Goal: Feedback & Contribution: Leave review/rating

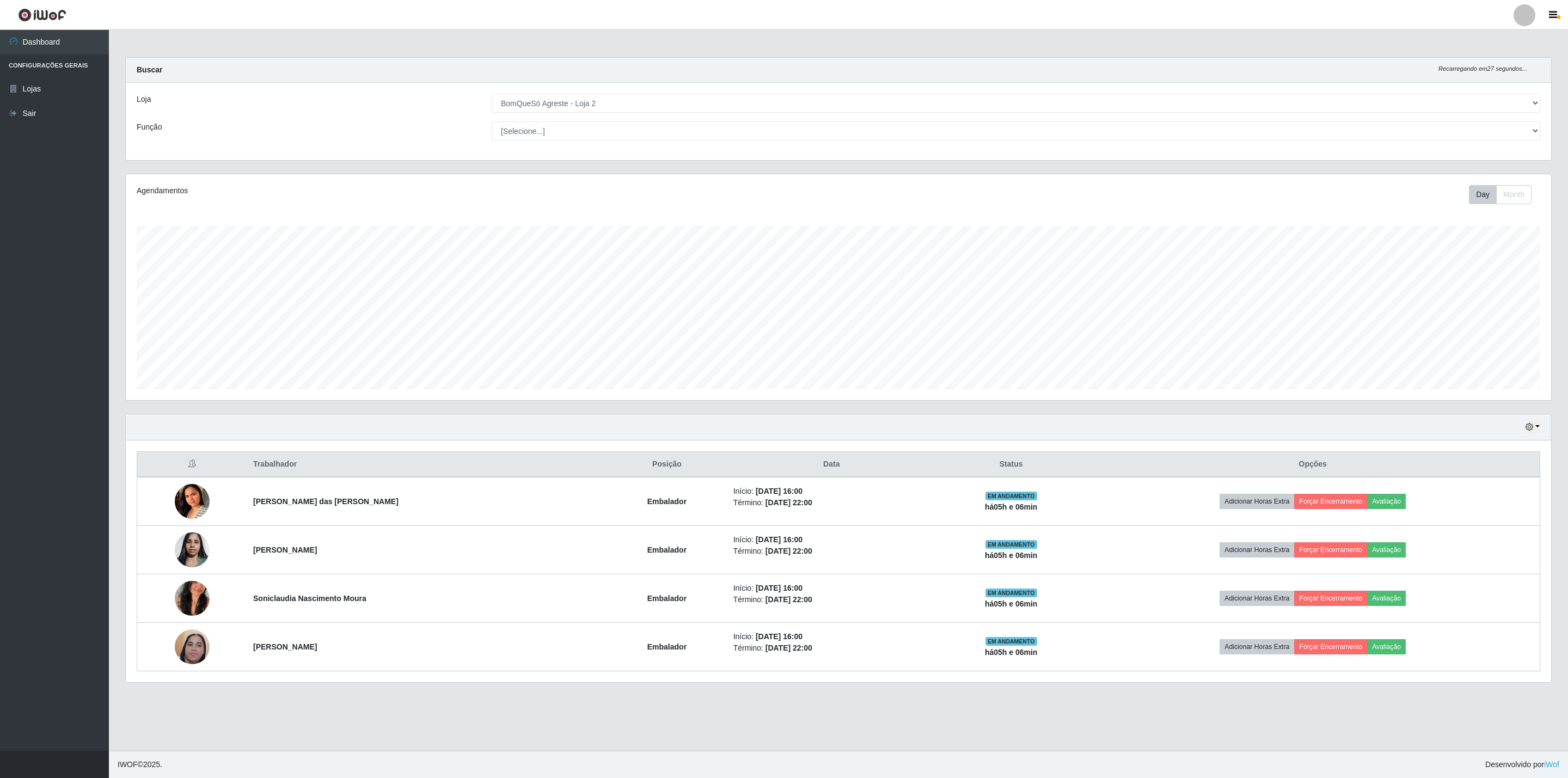
select select "214"
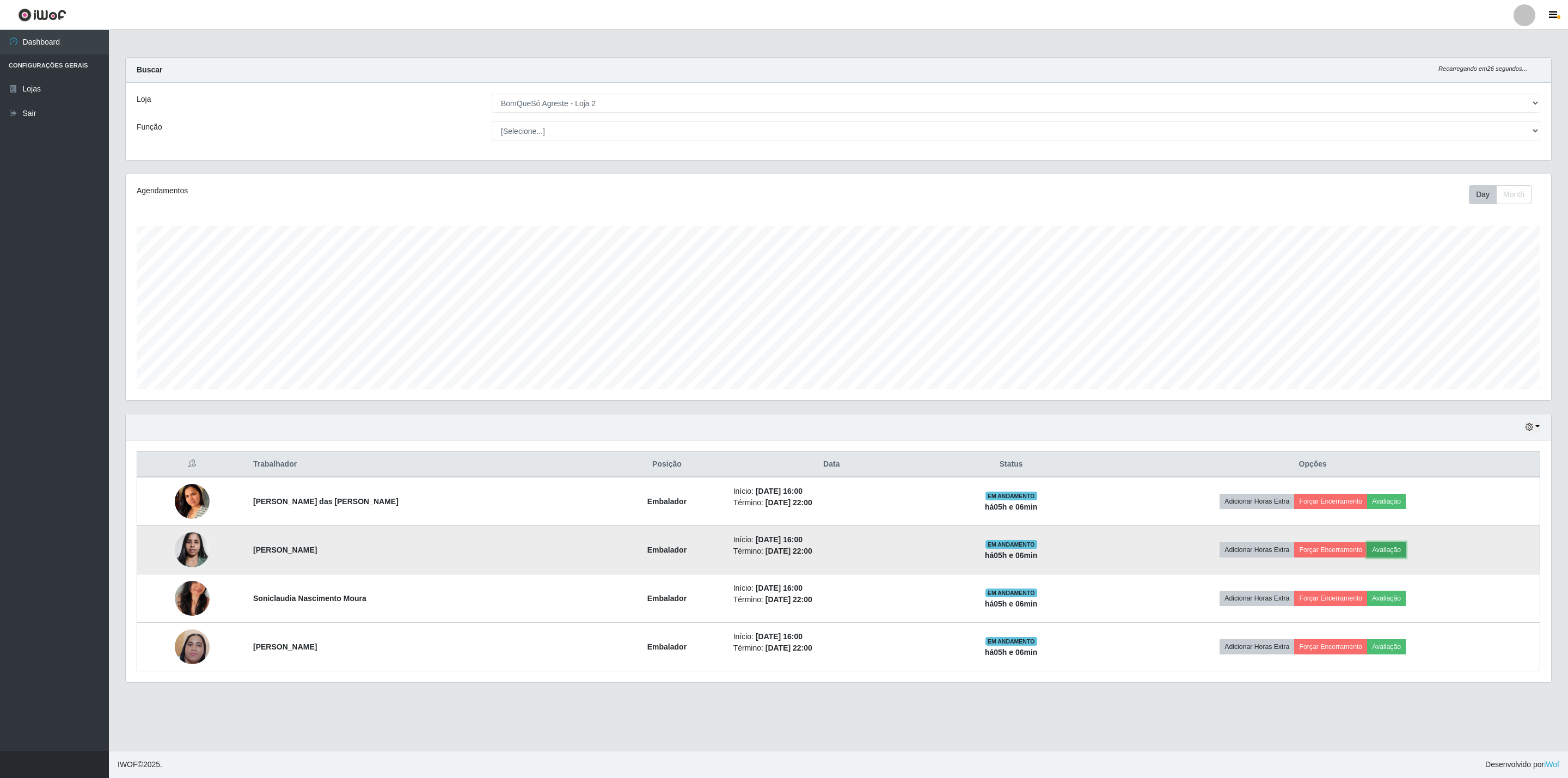
click at [1374, 555] on button "Avaliação" at bounding box center [1387, 550] width 39 height 15
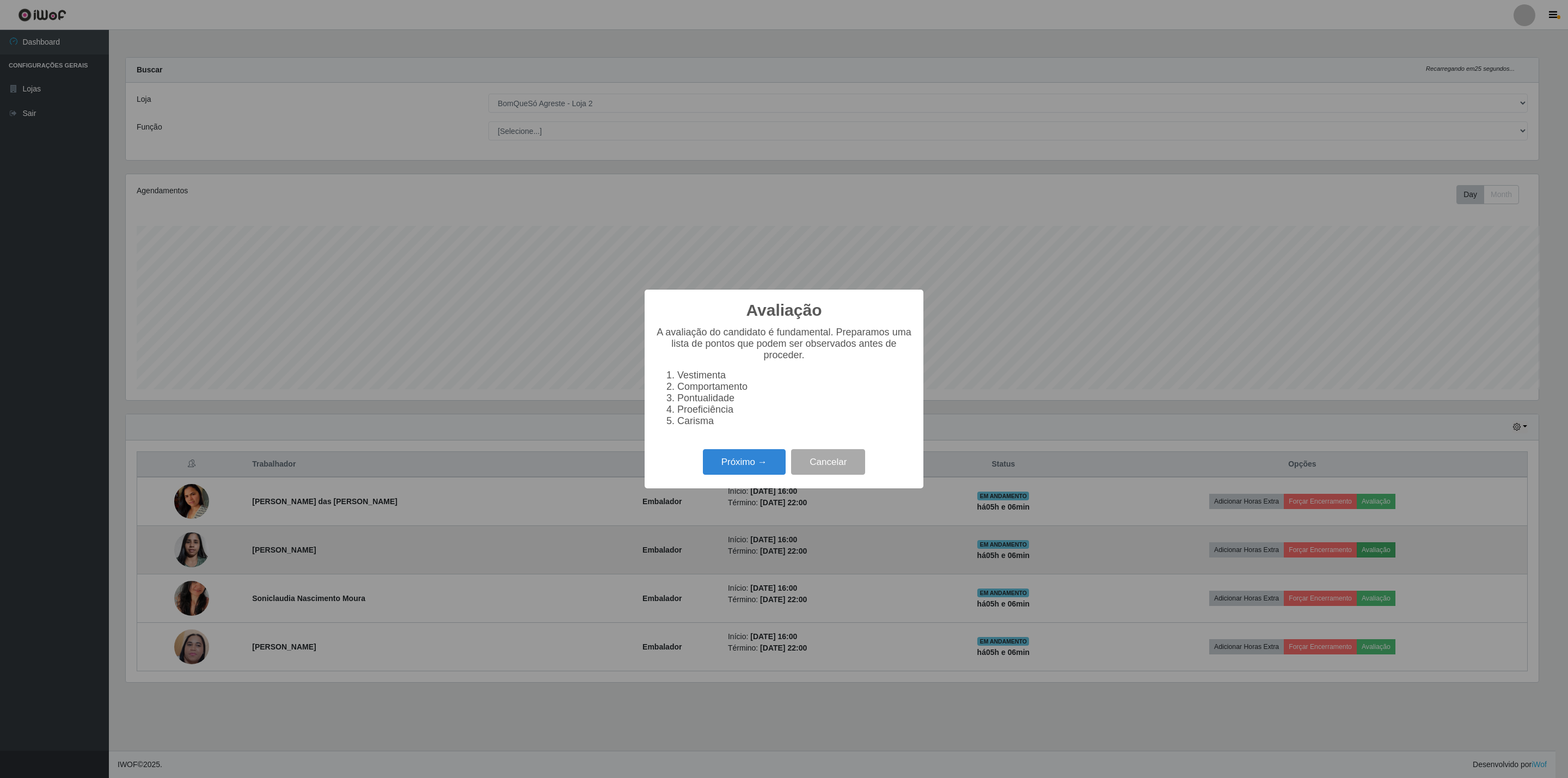
scroll to position [544279, 543033]
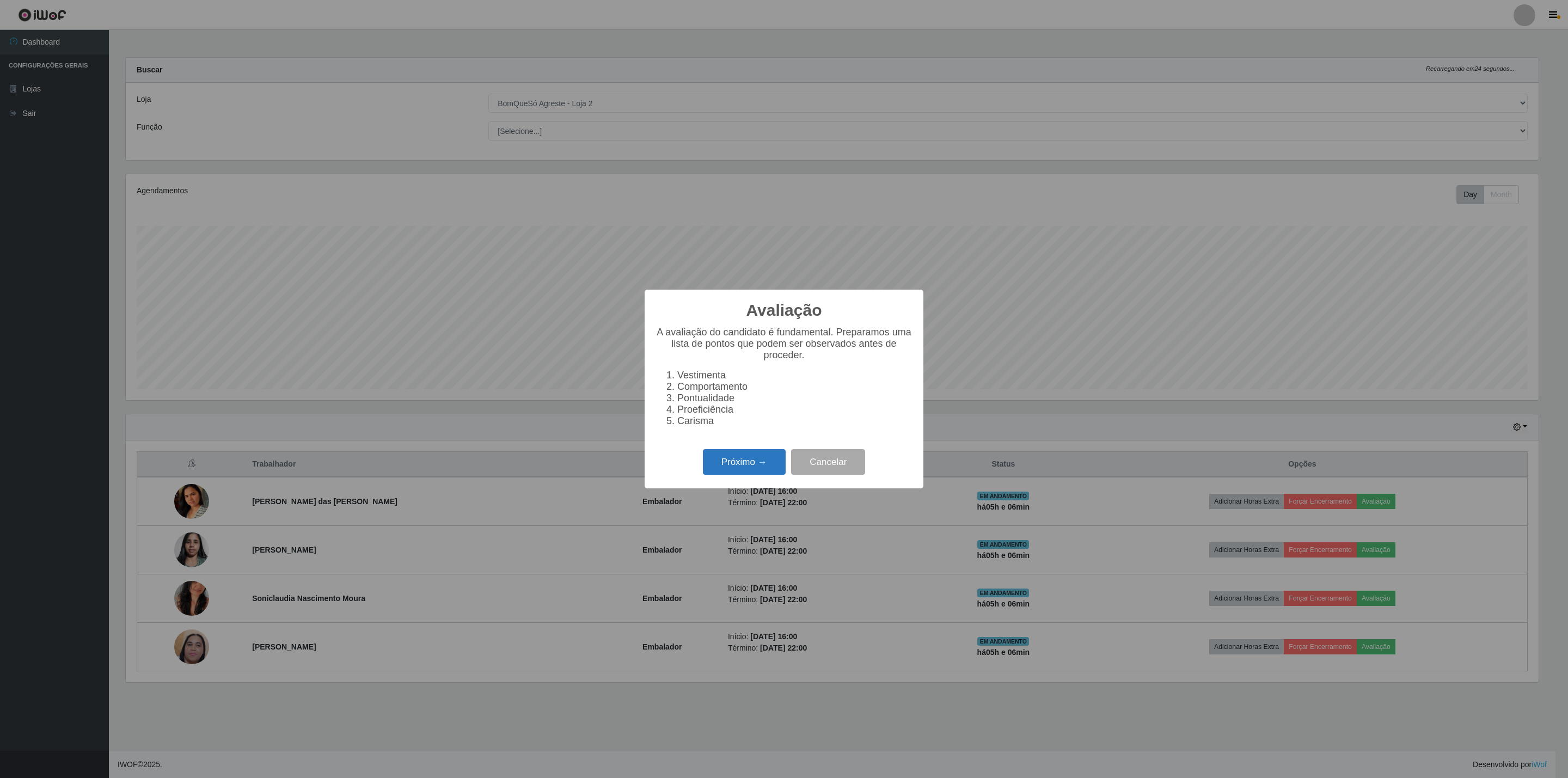
click at [729, 467] on button "Próximo →" at bounding box center [744, 462] width 83 height 26
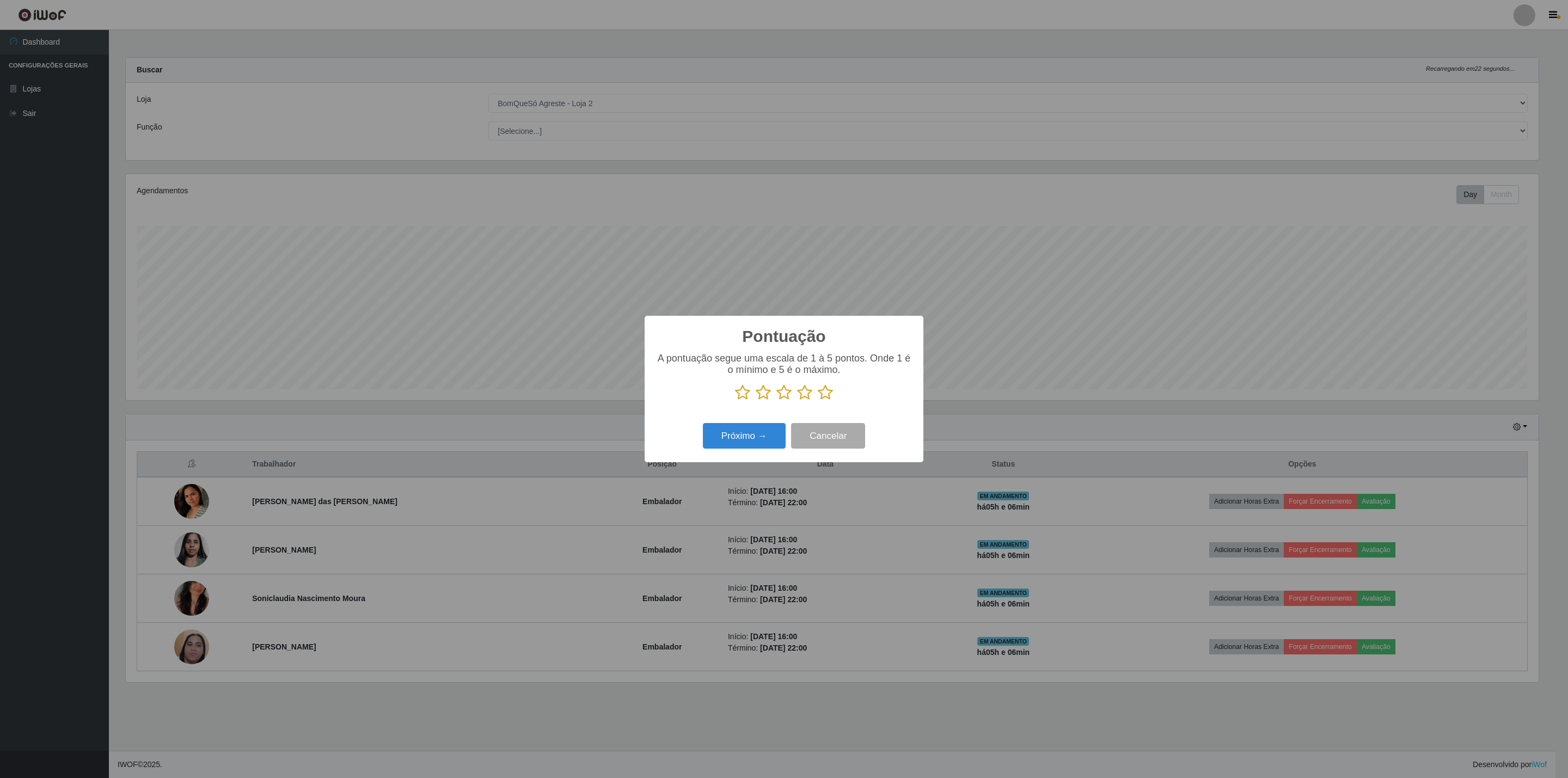
click at [822, 390] on icon at bounding box center [825, 392] width 15 height 16
click at [817, 401] on input "radio" at bounding box center [817, 401] width 0 height 0
click at [745, 438] on button "Próximo →" at bounding box center [744, 436] width 83 height 26
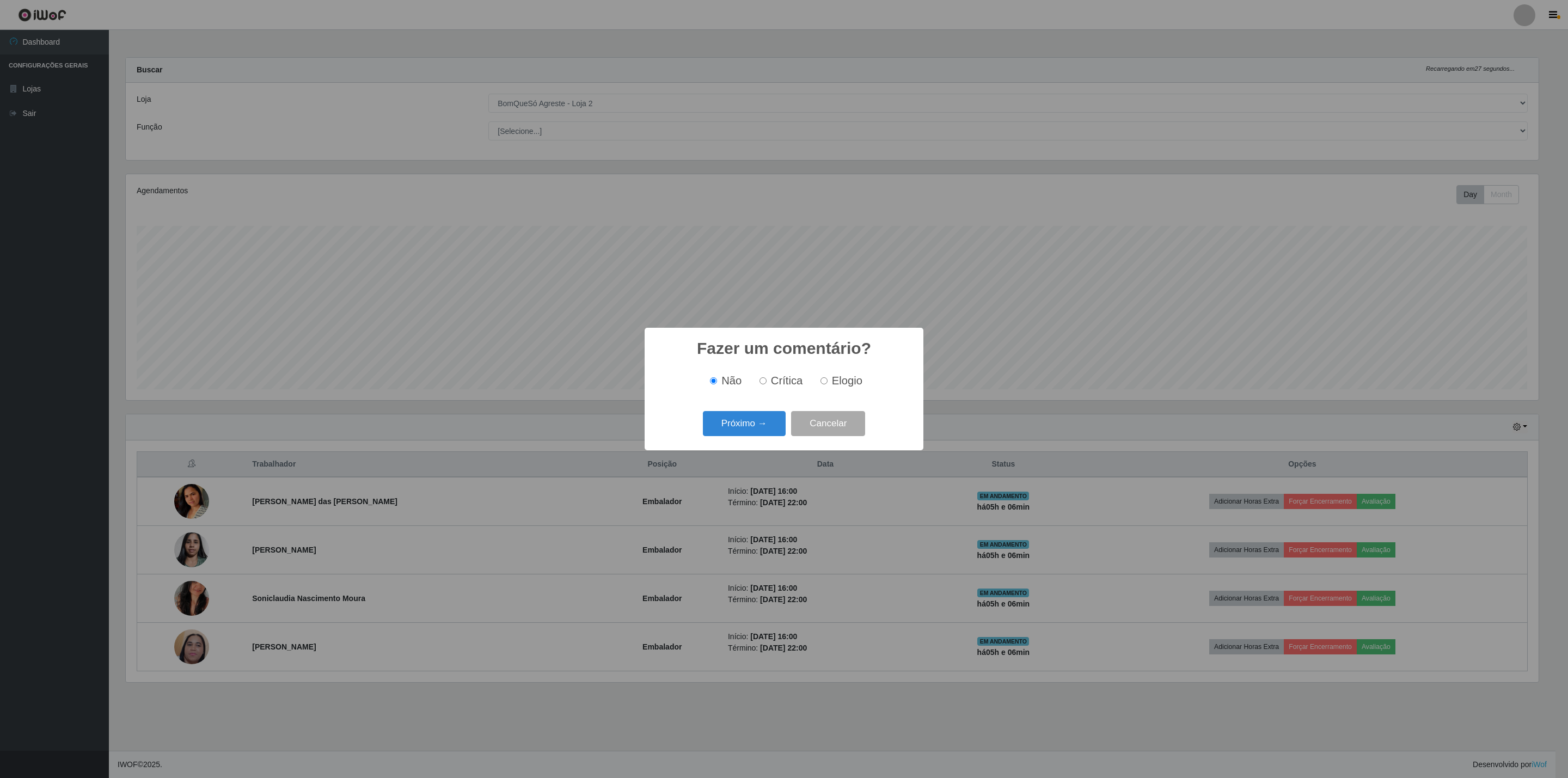
click at [830, 379] on label "Elogio" at bounding box center [839, 380] width 46 height 13
click at [828, 379] on input "Elogio" at bounding box center [824, 381] width 7 height 7
radio input "true"
click at [757, 425] on button "Próximo →" at bounding box center [744, 424] width 83 height 26
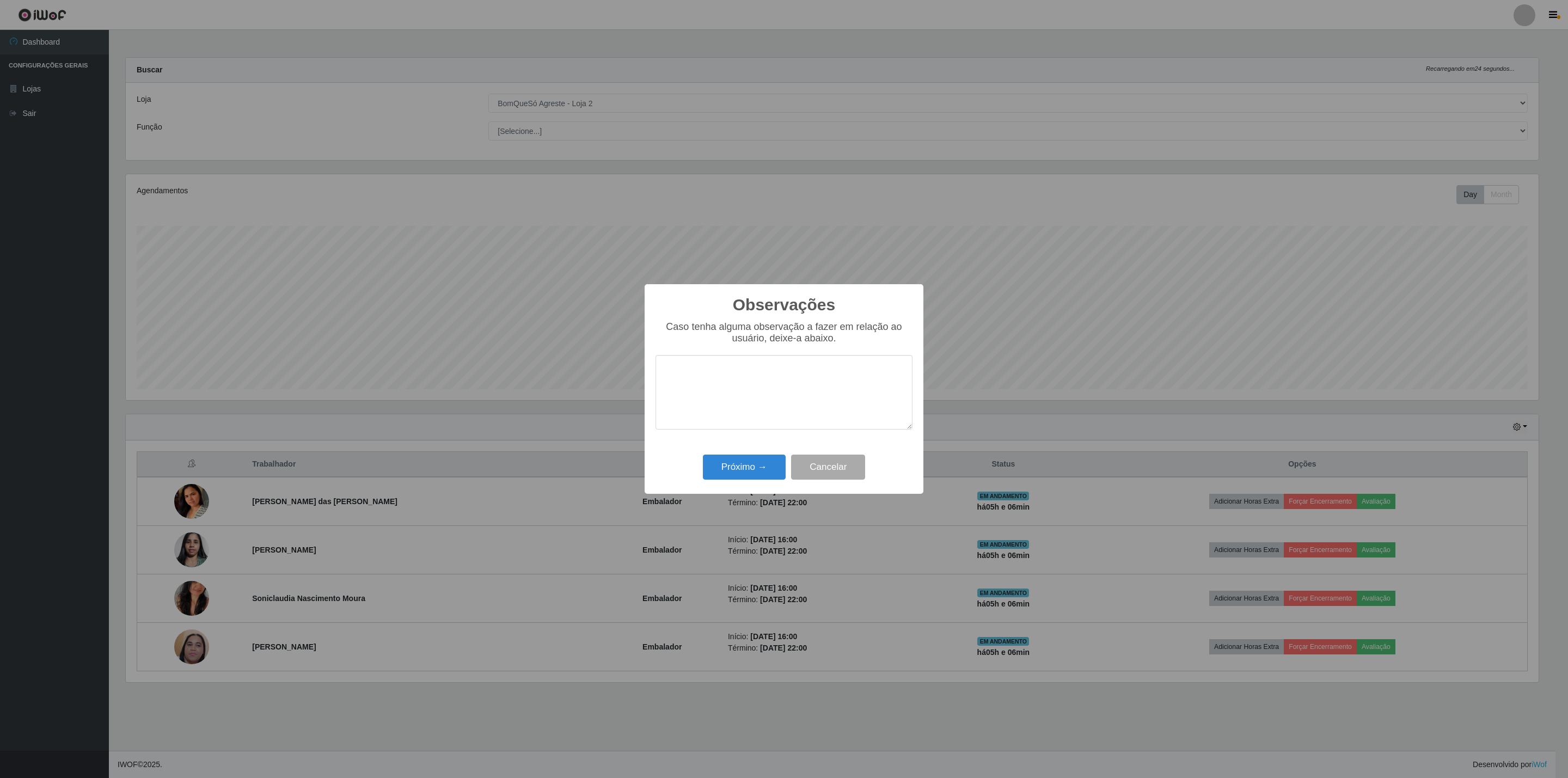
click at [719, 379] on textarea at bounding box center [784, 392] width 257 height 75
click at [676, 355] on div "Caso tenha alguma observação a fazer em relação ao usuário, deixe-a abaixo." at bounding box center [784, 381] width 257 height 119
type textarea "e"
type textarea "EXCELENTE PROFISSIONAL, MUITO PROATIVA , COMUNICATIVA ,CARISMATICA ...."
click at [749, 461] on button "Próximo →" at bounding box center [744, 468] width 83 height 26
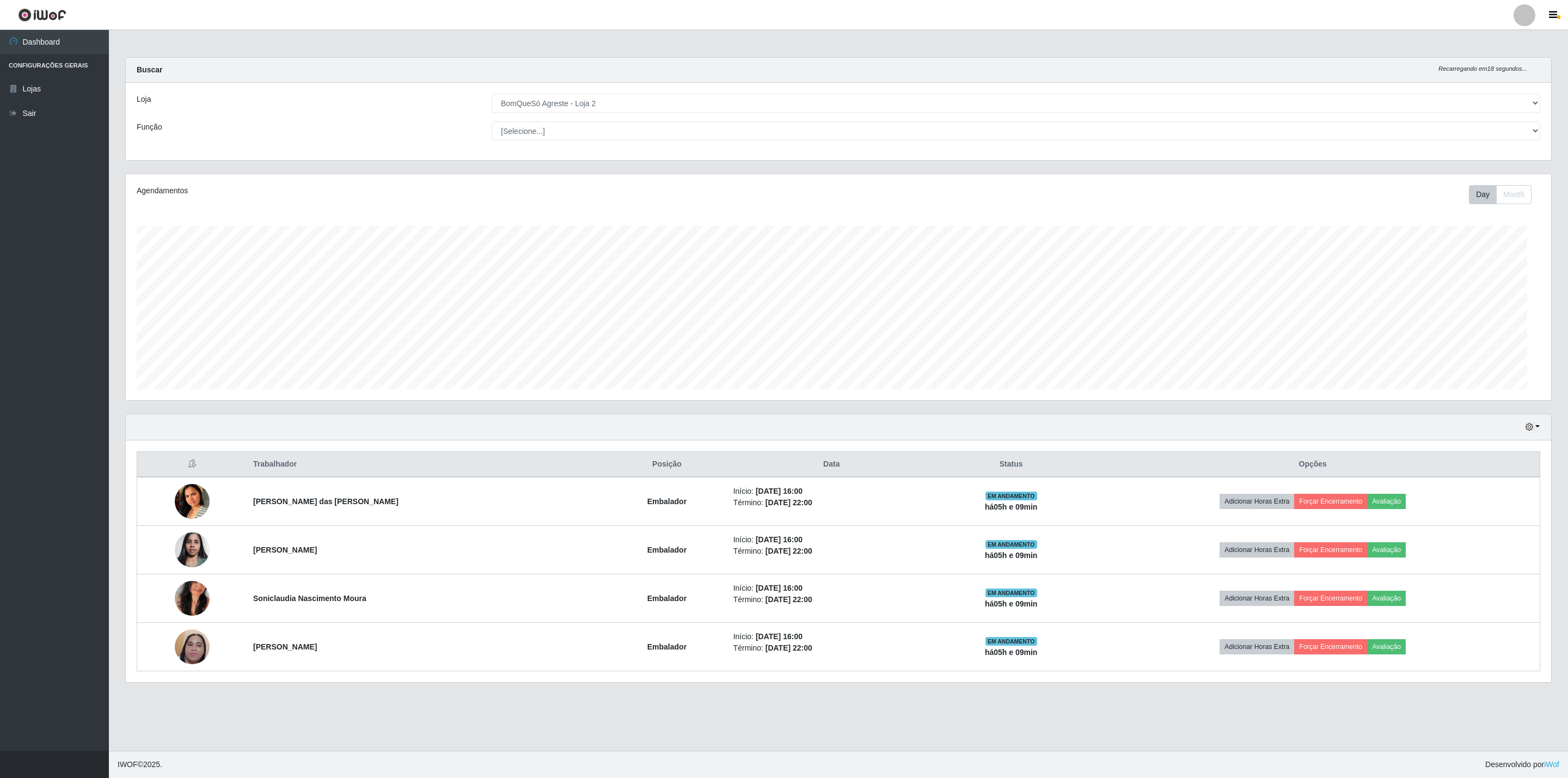
scroll to position [227, 1424]
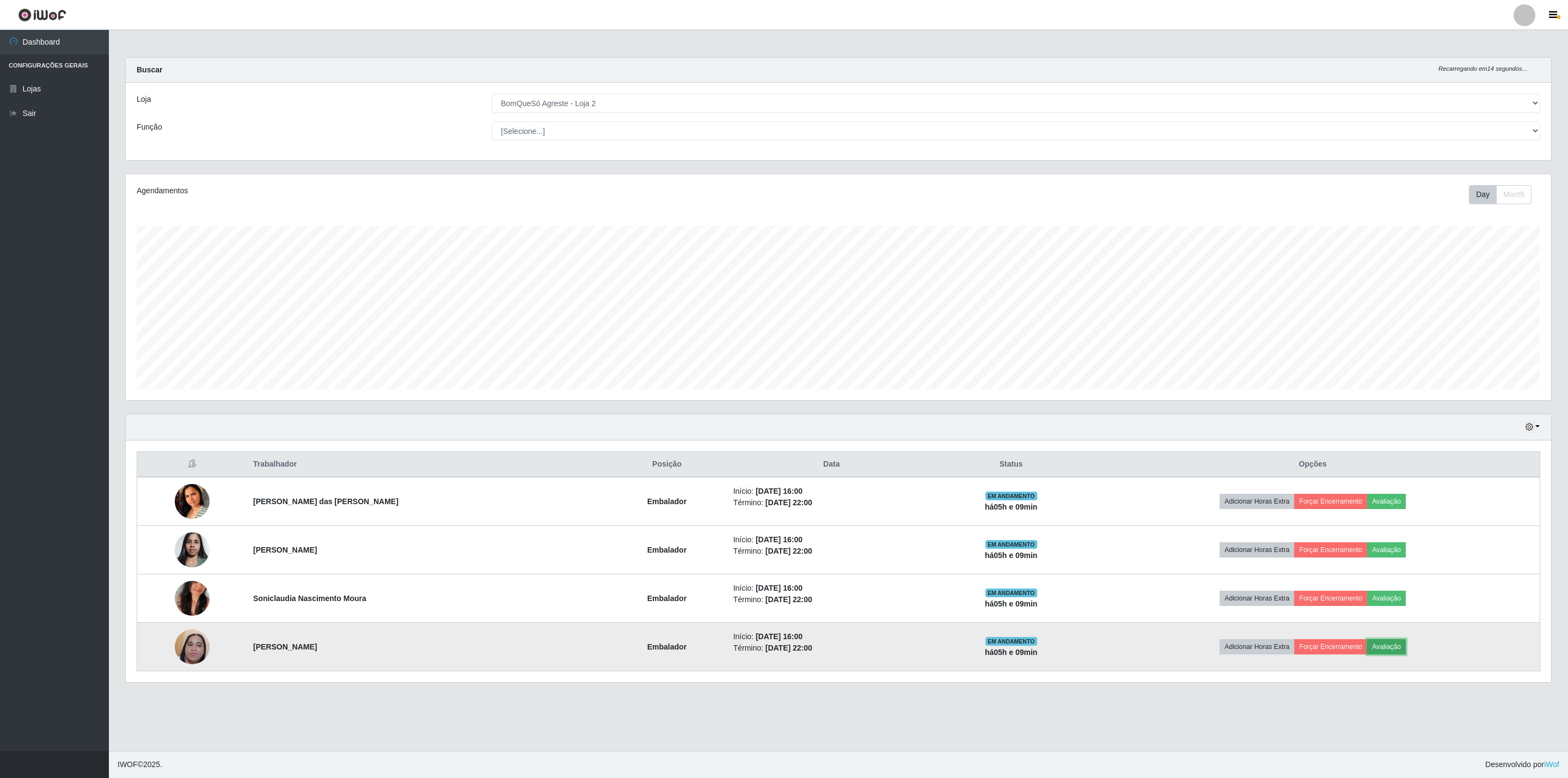
click at [1379, 654] on button "Avaliação" at bounding box center [1387, 647] width 39 height 15
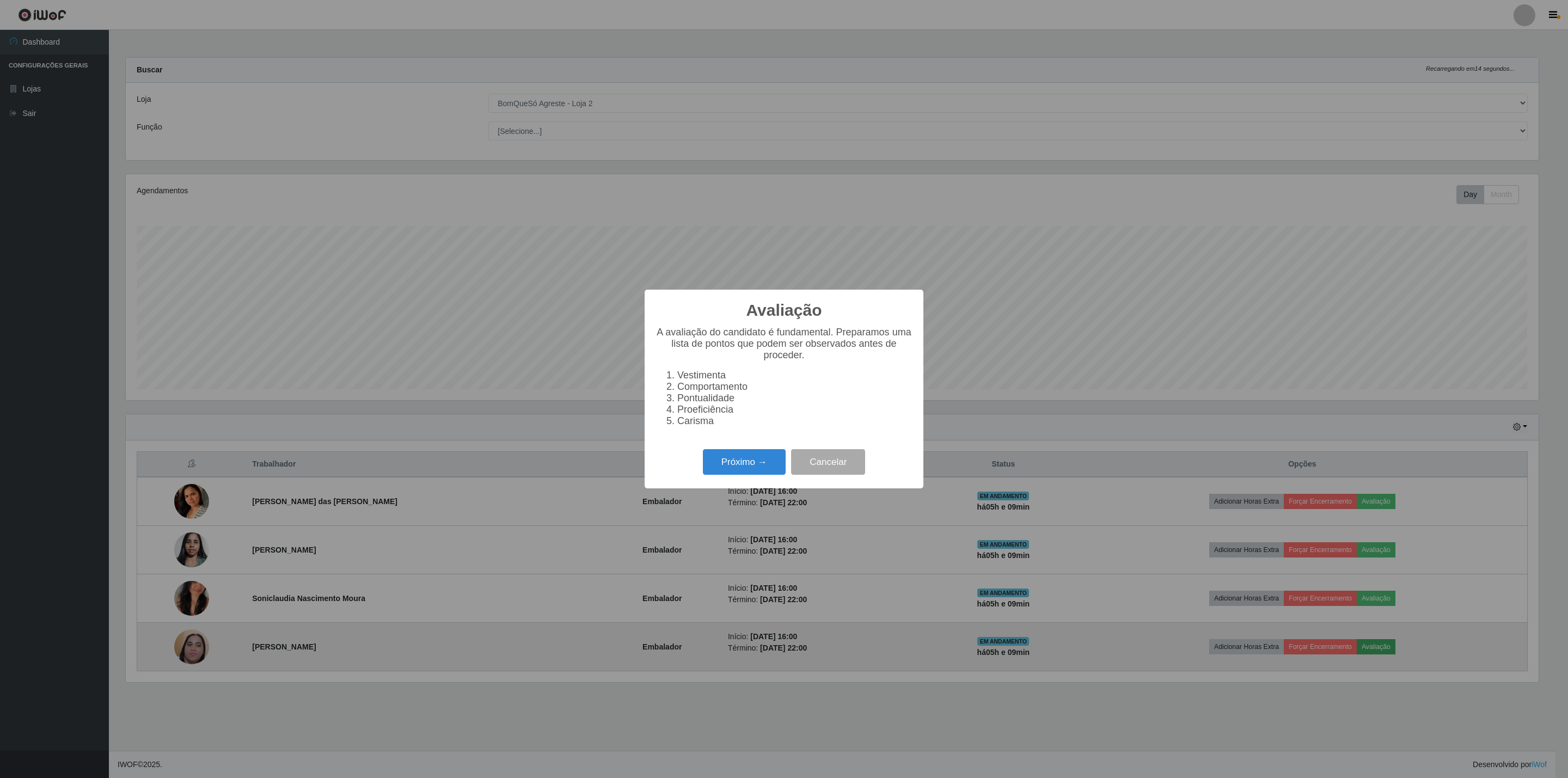
scroll to position [544279, 543033]
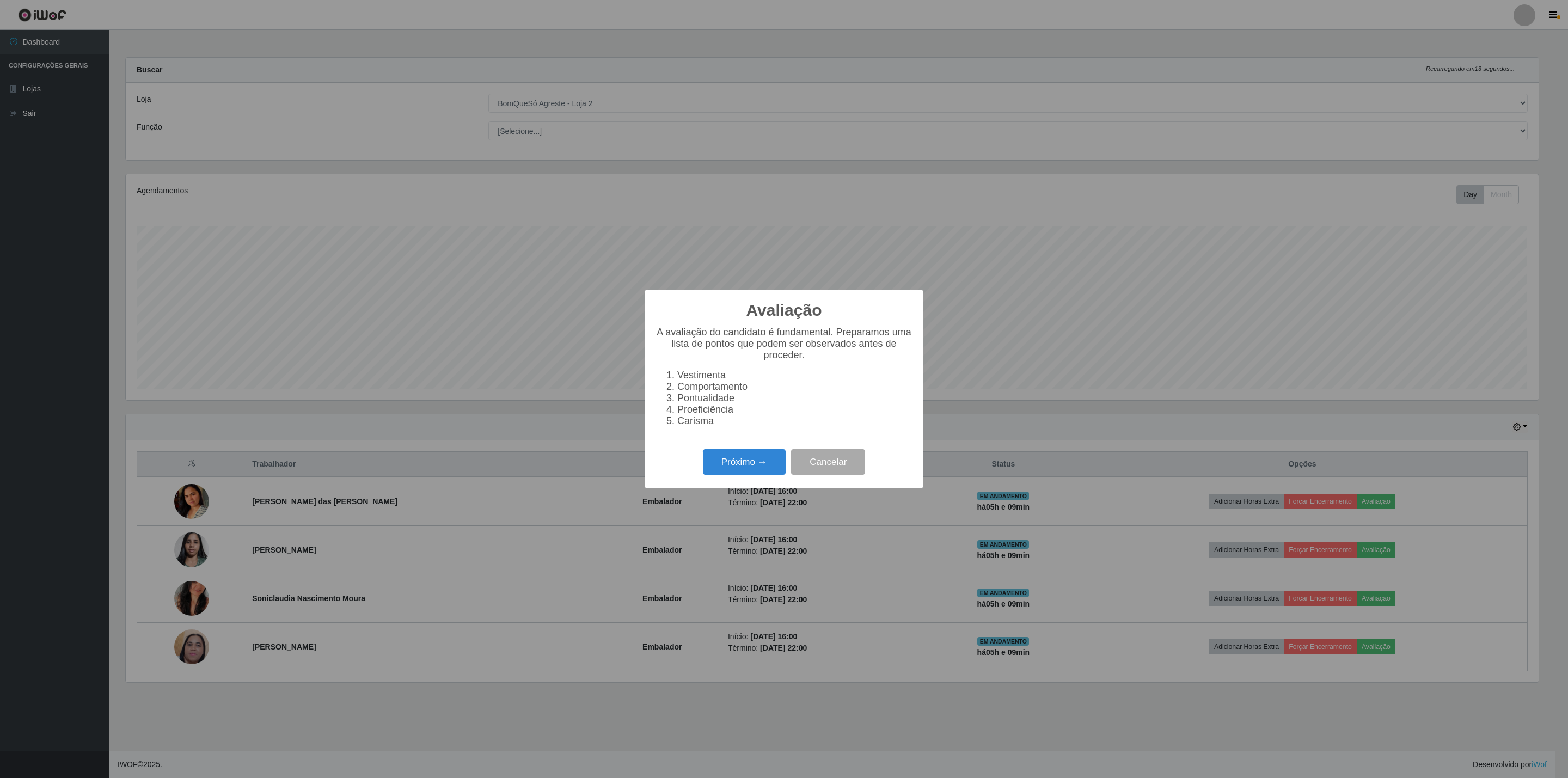
click at [737, 450] on div "Próximo → Cancelar" at bounding box center [784, 461] width 257 height 31
click at [738, 454] on button "Próximo →" at bounding box center [744, 462] width 83 height 26
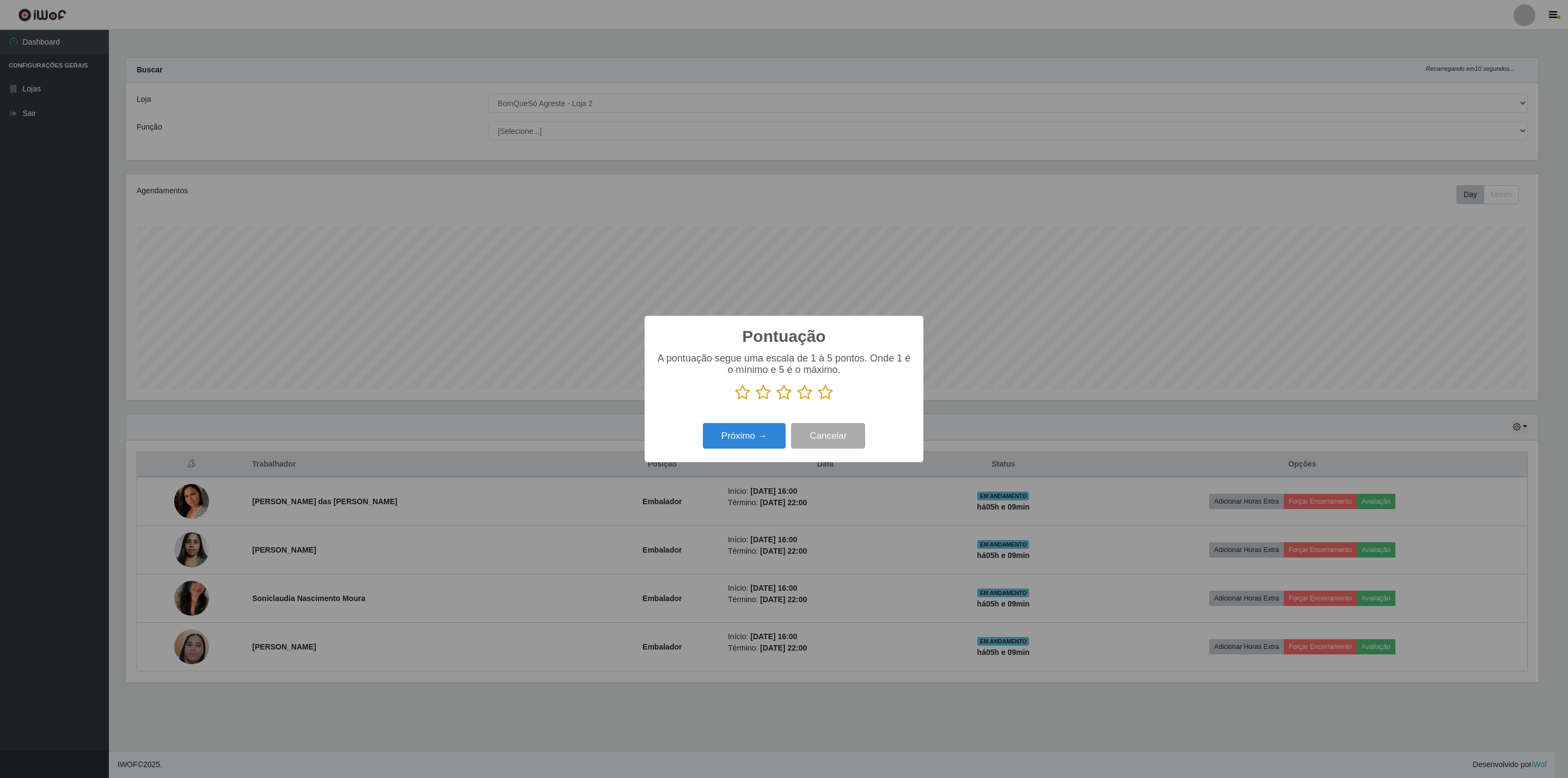
click at [741, 393] on icon at bounding box center [743, 392] width 15 height 16
click at [735, 401] on input "radio" at bounding box center [735, 401] width 0 height 0
click at [738, 443] on button "Próximo →" at bounding box center [744, 436] width 83 height 26
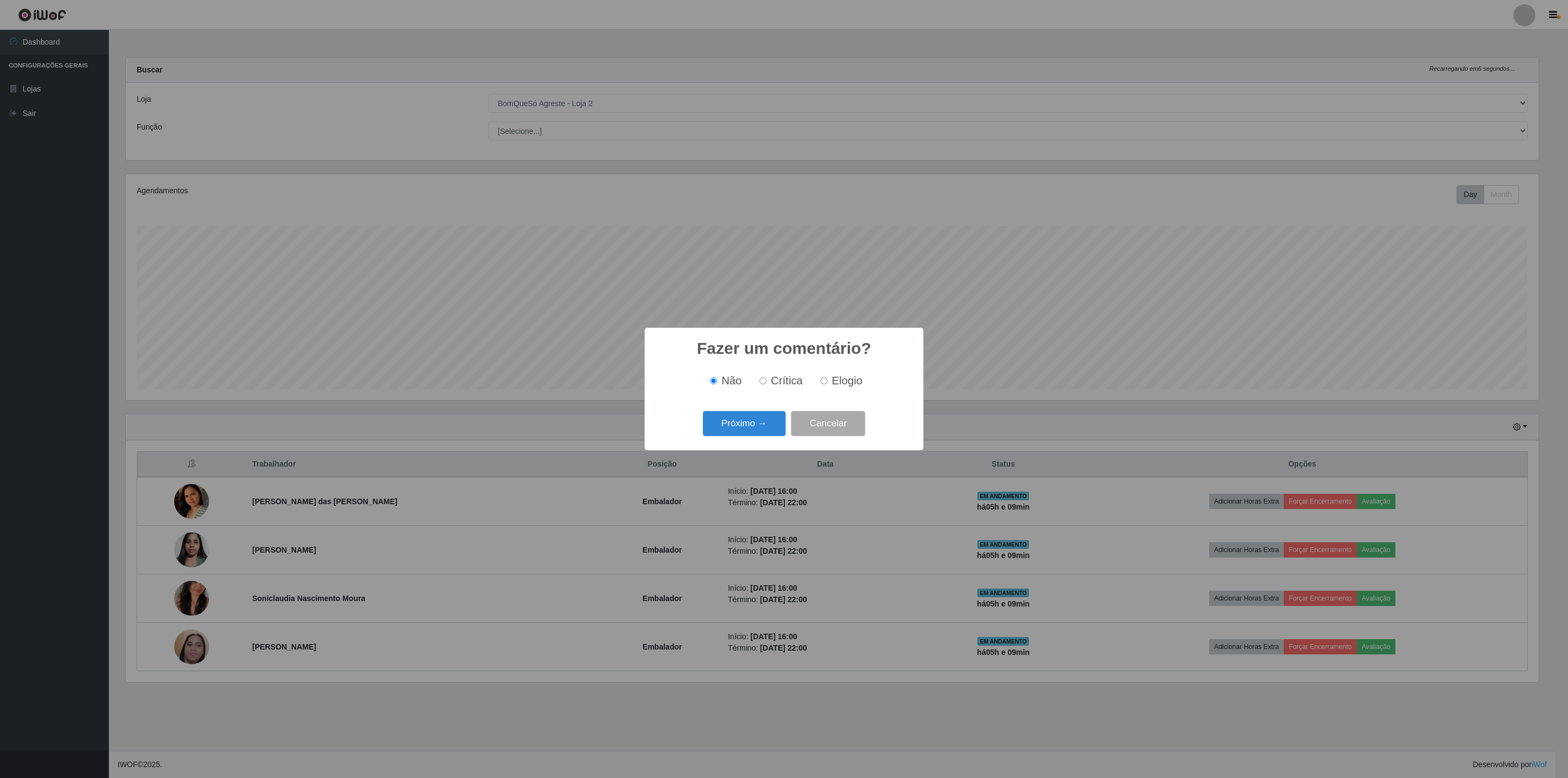
click at [763, 380] on input "Crítica" at bounding box center [763, 381] width 7 height 7
radio input "true"
click at [744, 422] on button "Próximo →" at bounding box center [744, 424] width 83 height 26
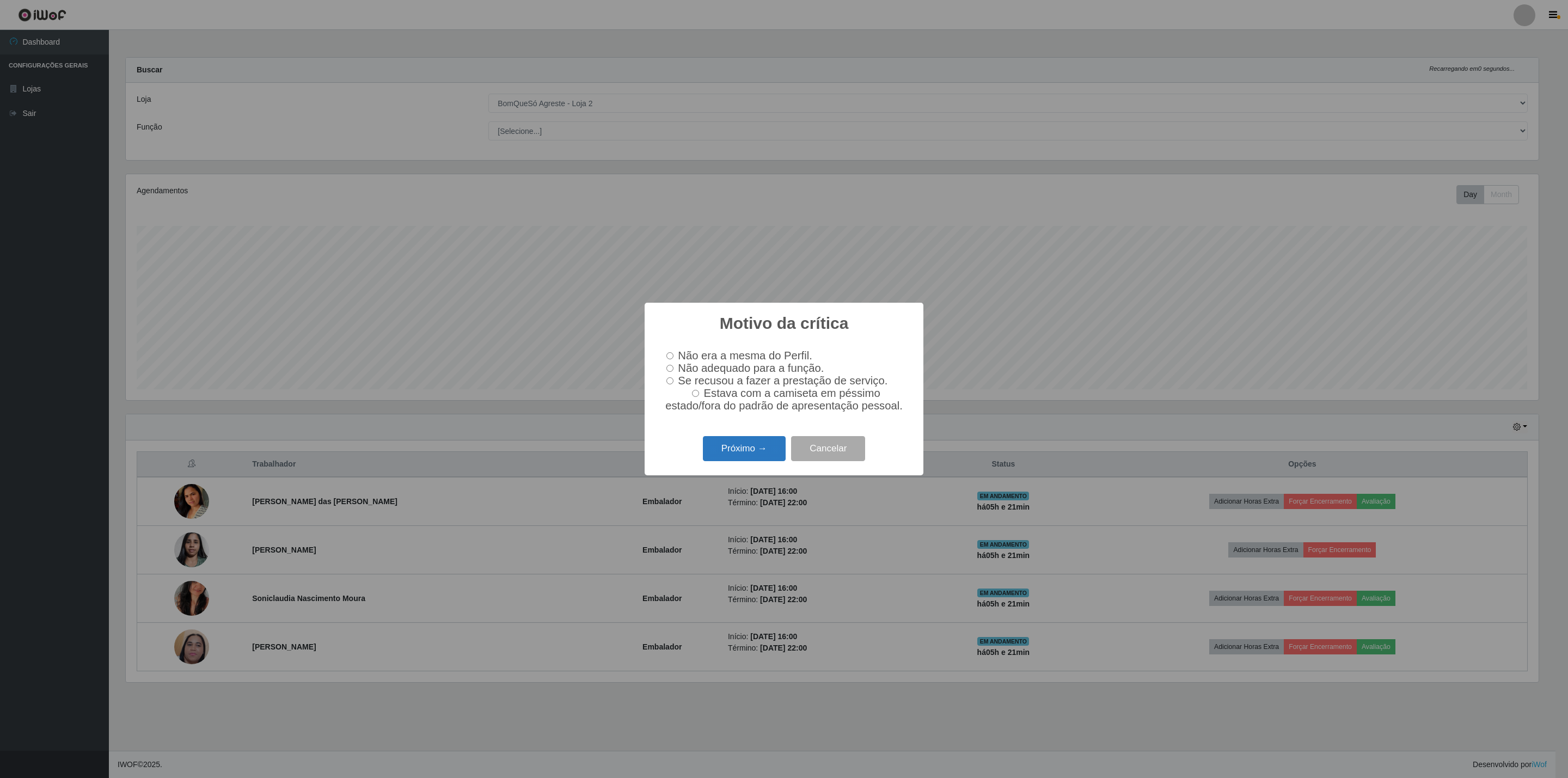
click at [751, 455] on button "Próximo →" at bounding box center [744, 449] width 83 height 26
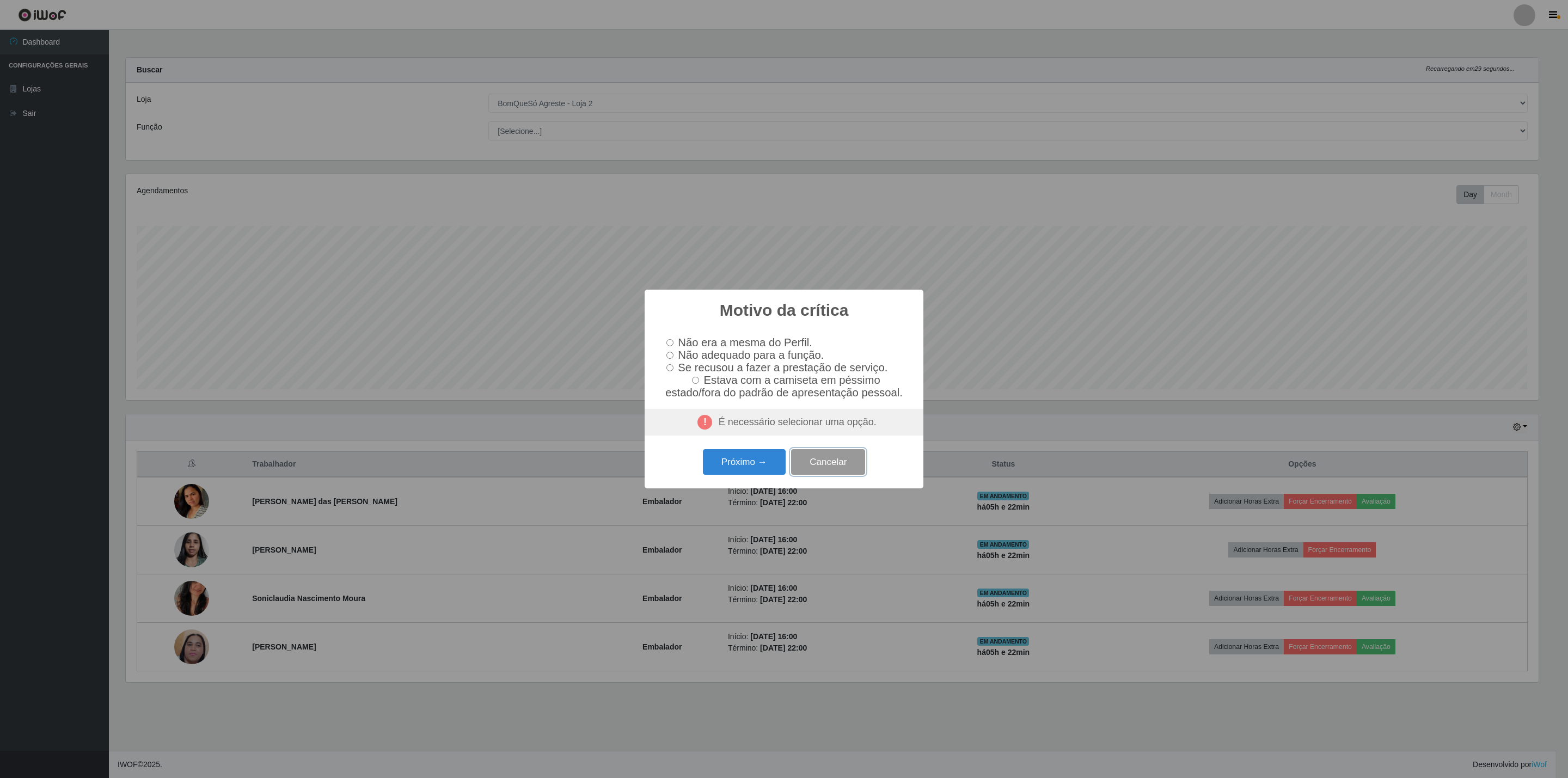
click at [797, 475] on button "Cancelar" at bounding box center [828, 462] width 74 height 26
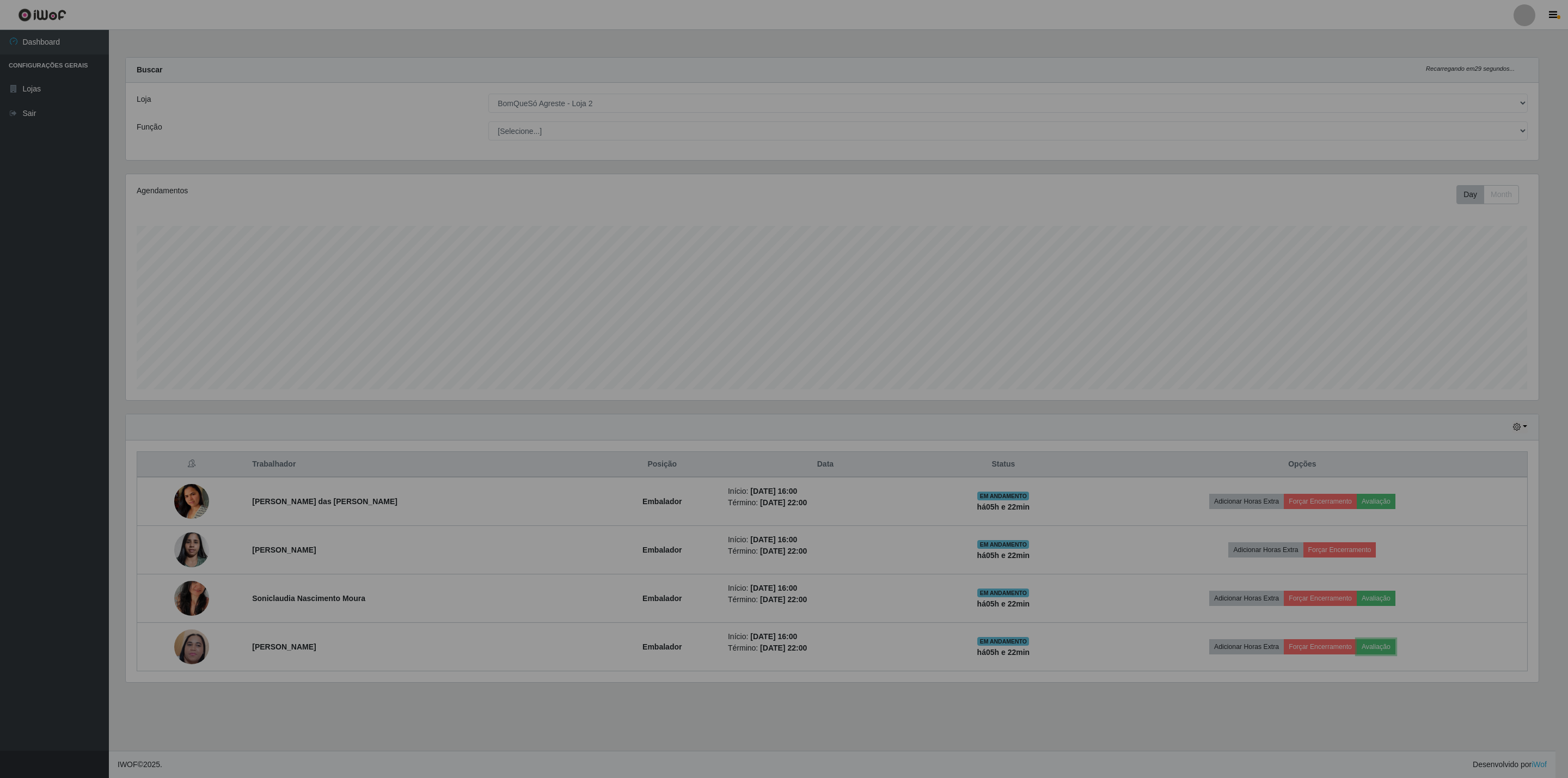
scroll to position [227, 1424]
